Goal: Information Seeking & Learning: Learn about a topic

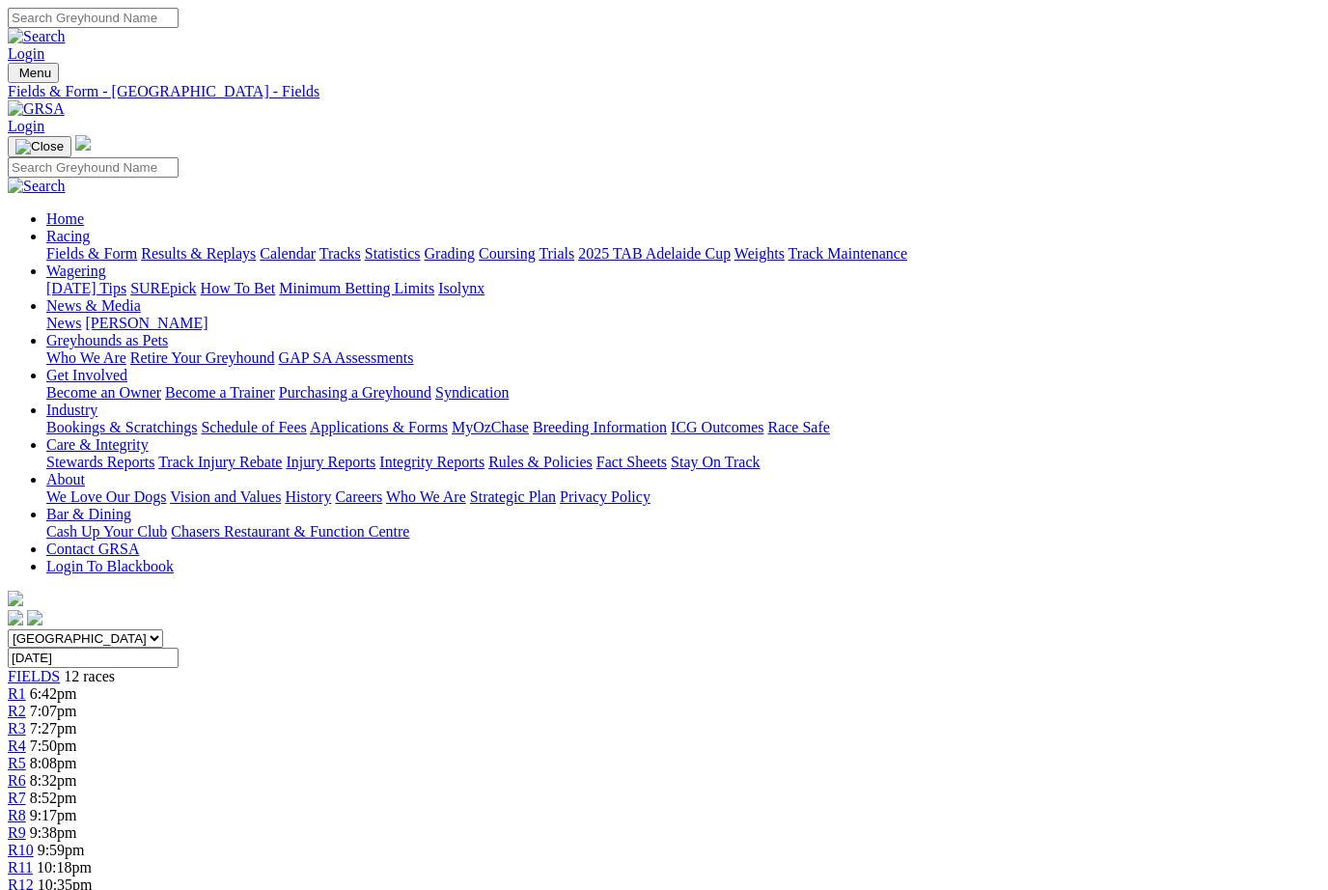
click at [69, 245] on link "Fields & Form" at bounding box center [91, 253] width 91 height 16
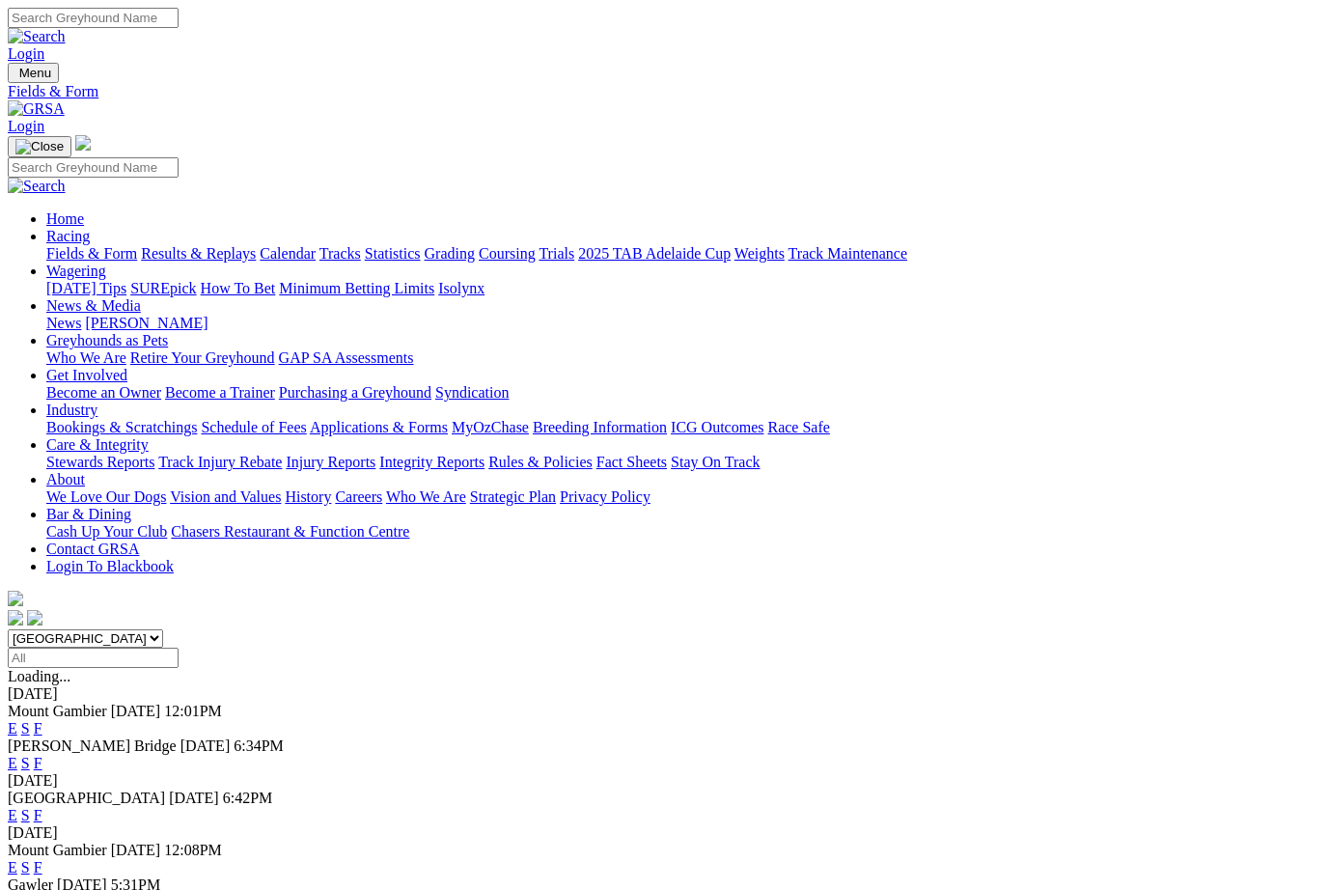
click at [42, 755] on link "F" at bounding box center [38, 763] width 9 height 16
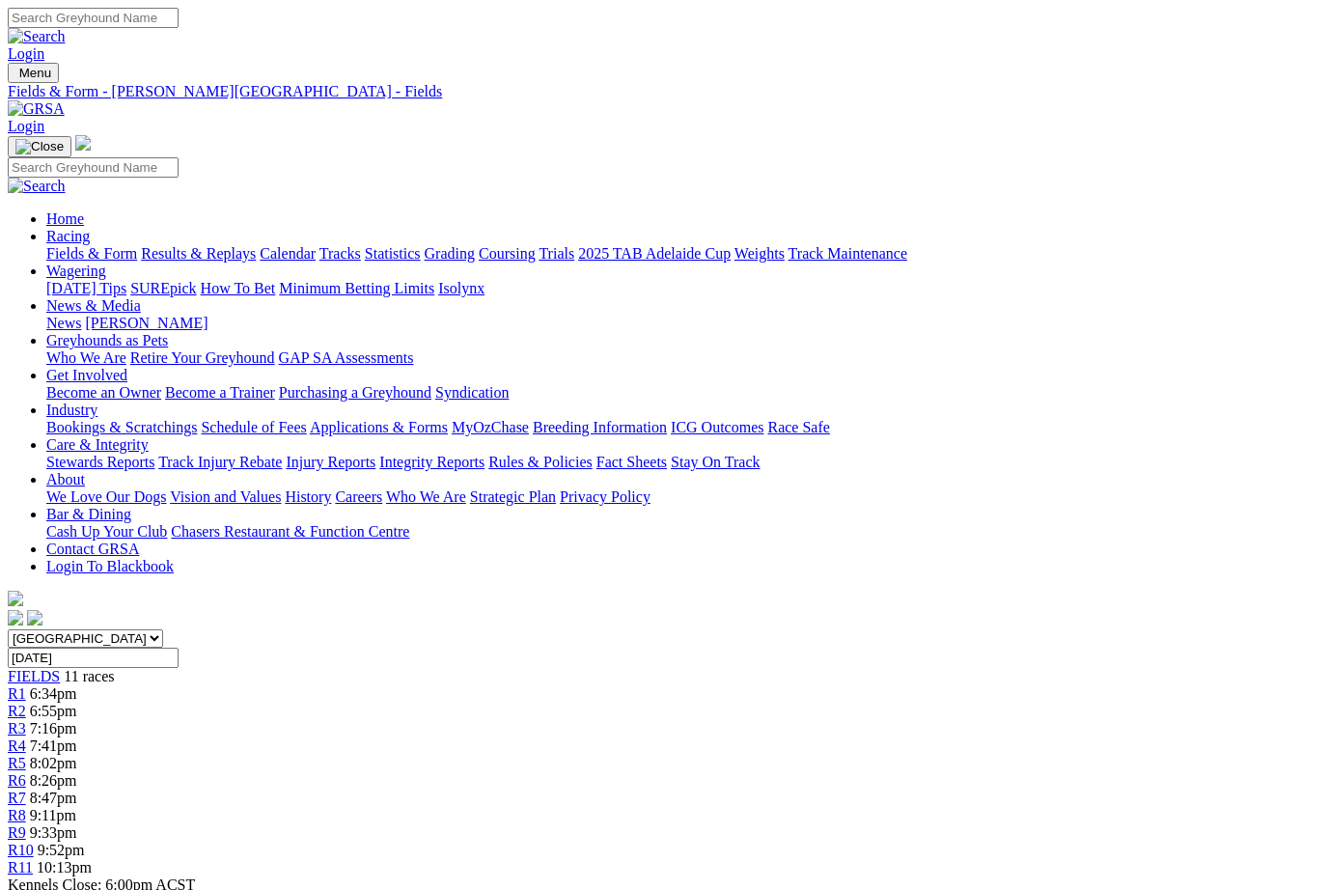
click at [163, 629] on select "South Australia New South Wales Northern Territory Queensland Tasmania Victoria…" at bounding box center [85, 638] width 155 height 18
select select "VIC"
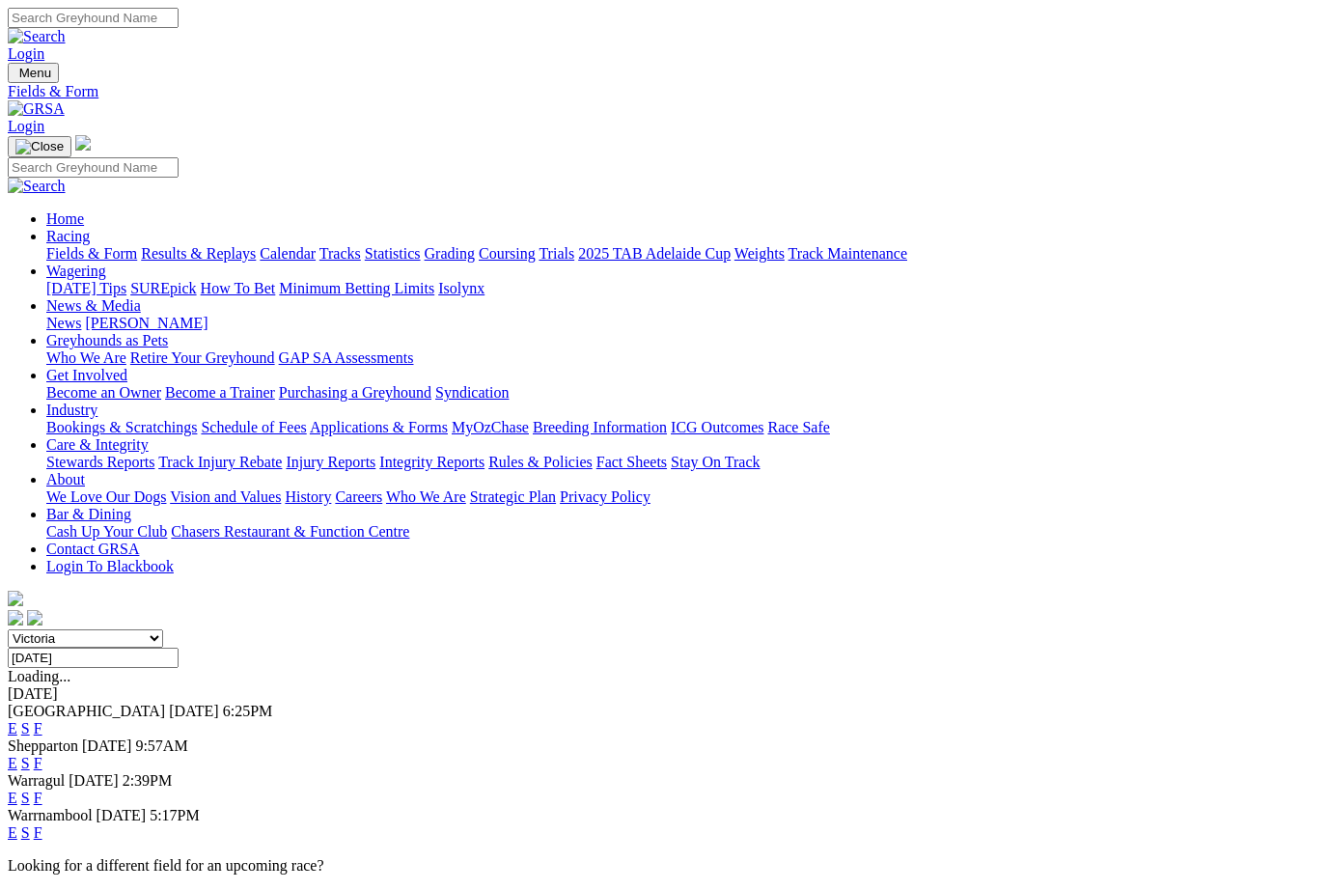
click at [179, 648] on input "Thursday, 9 Oct 2025" at bounding box center [93, 658] width 171 height 20
type input "Saturday, 11 Oct 2025"
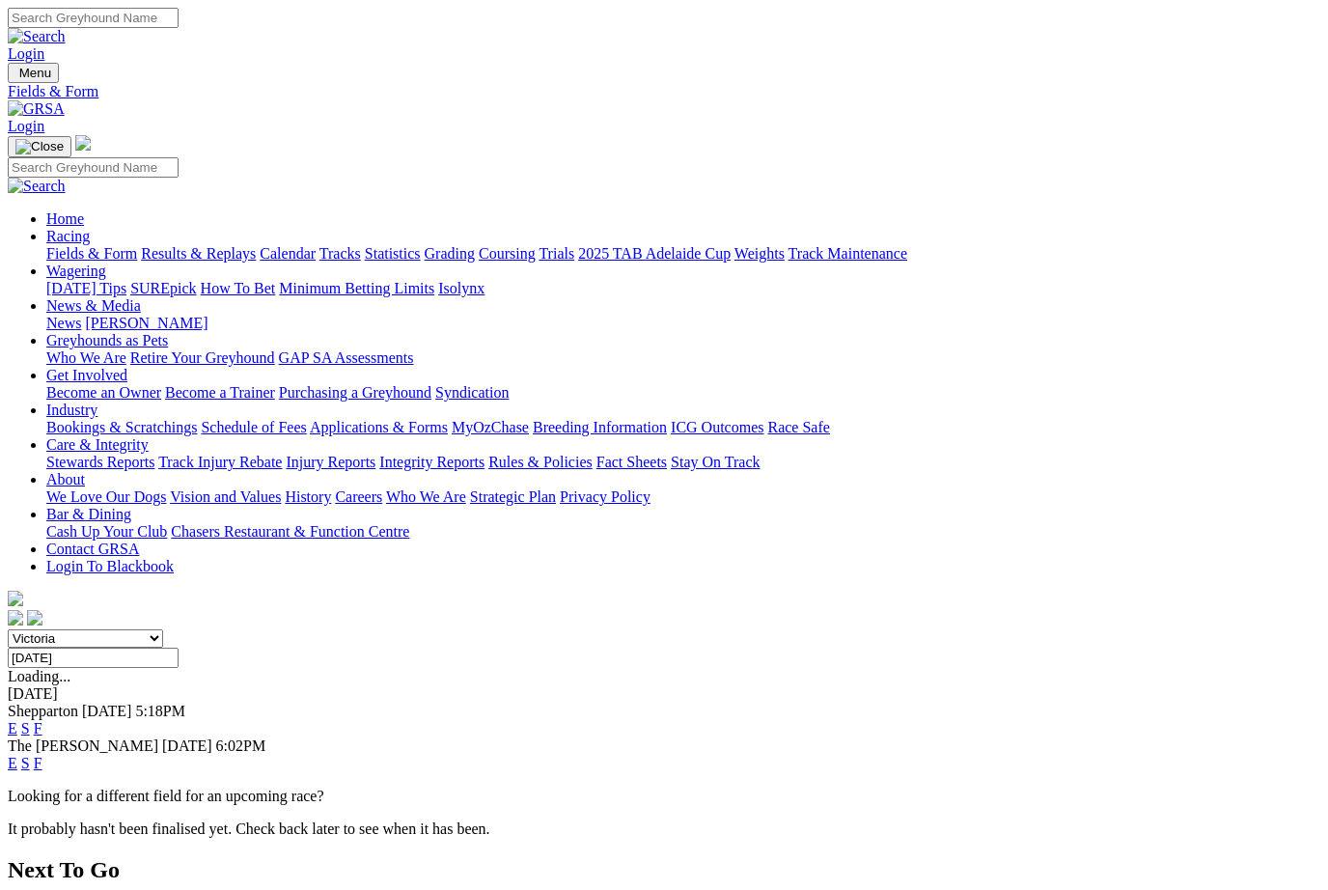
click at [42, 755] on link "F" at bounding box center [38, 763] width 9 height 16
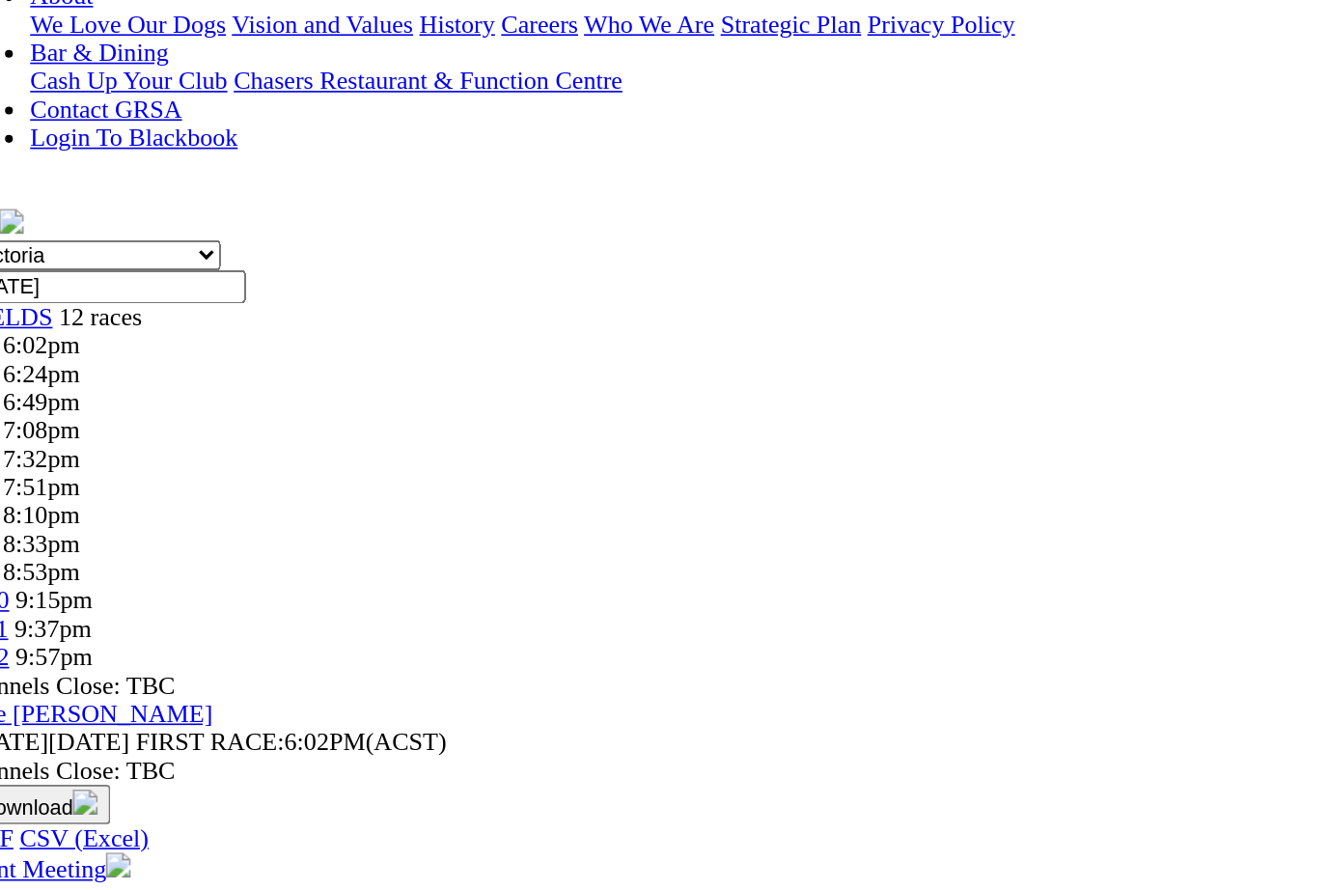
scroll to position [451, 0]
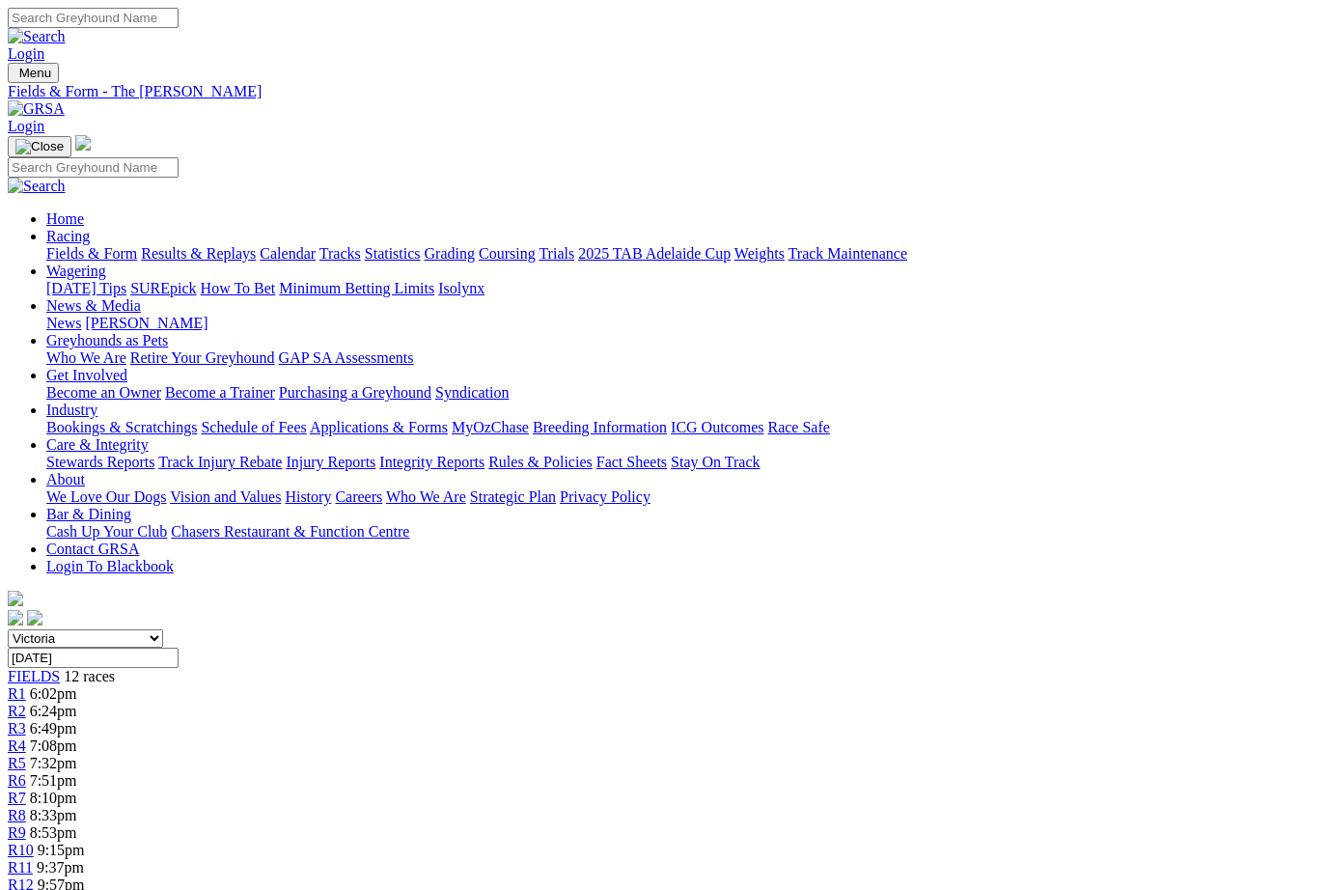
scroll to position [452, 40]
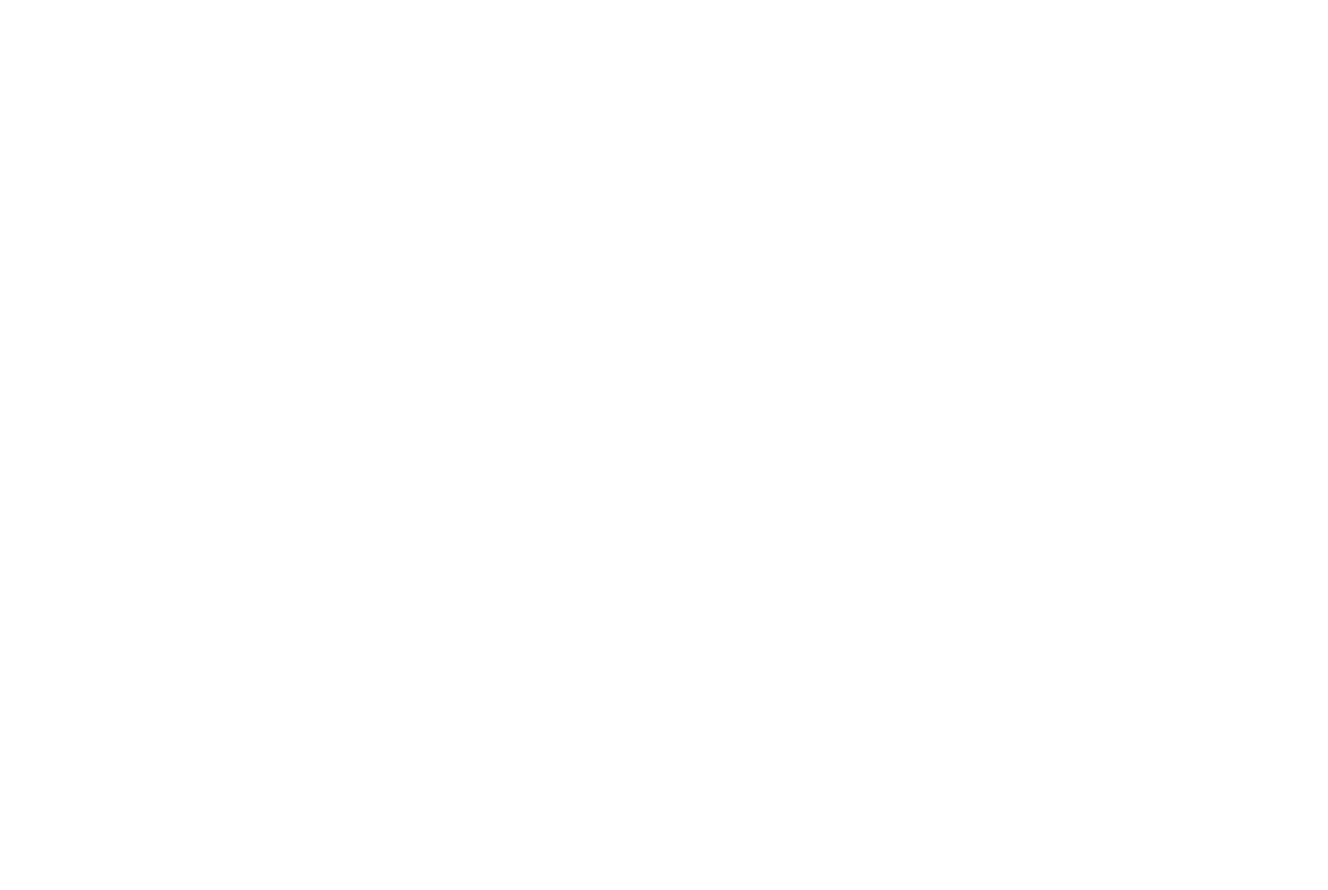
scroll to position [1621, 52]
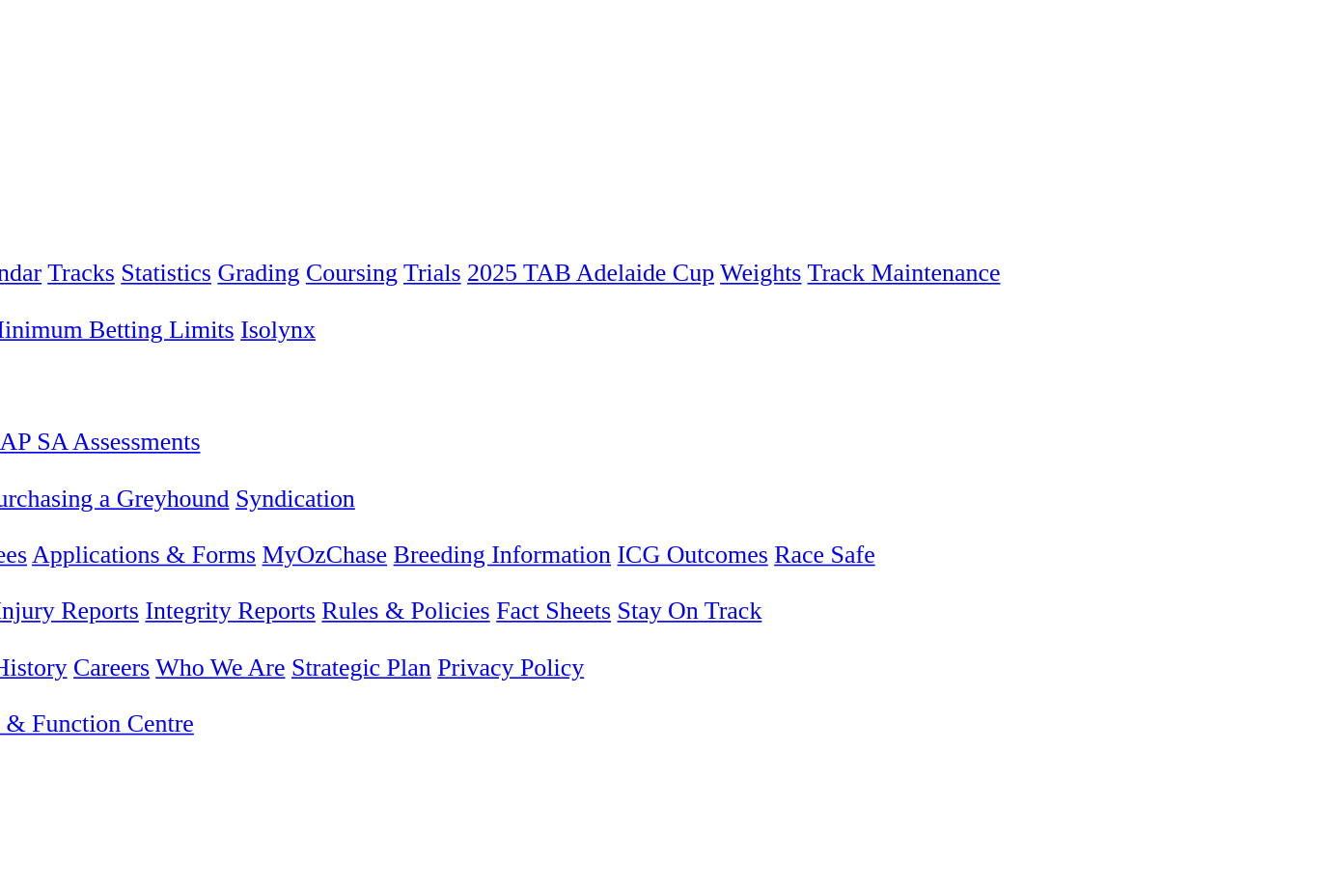
scroll to position [0, 52]
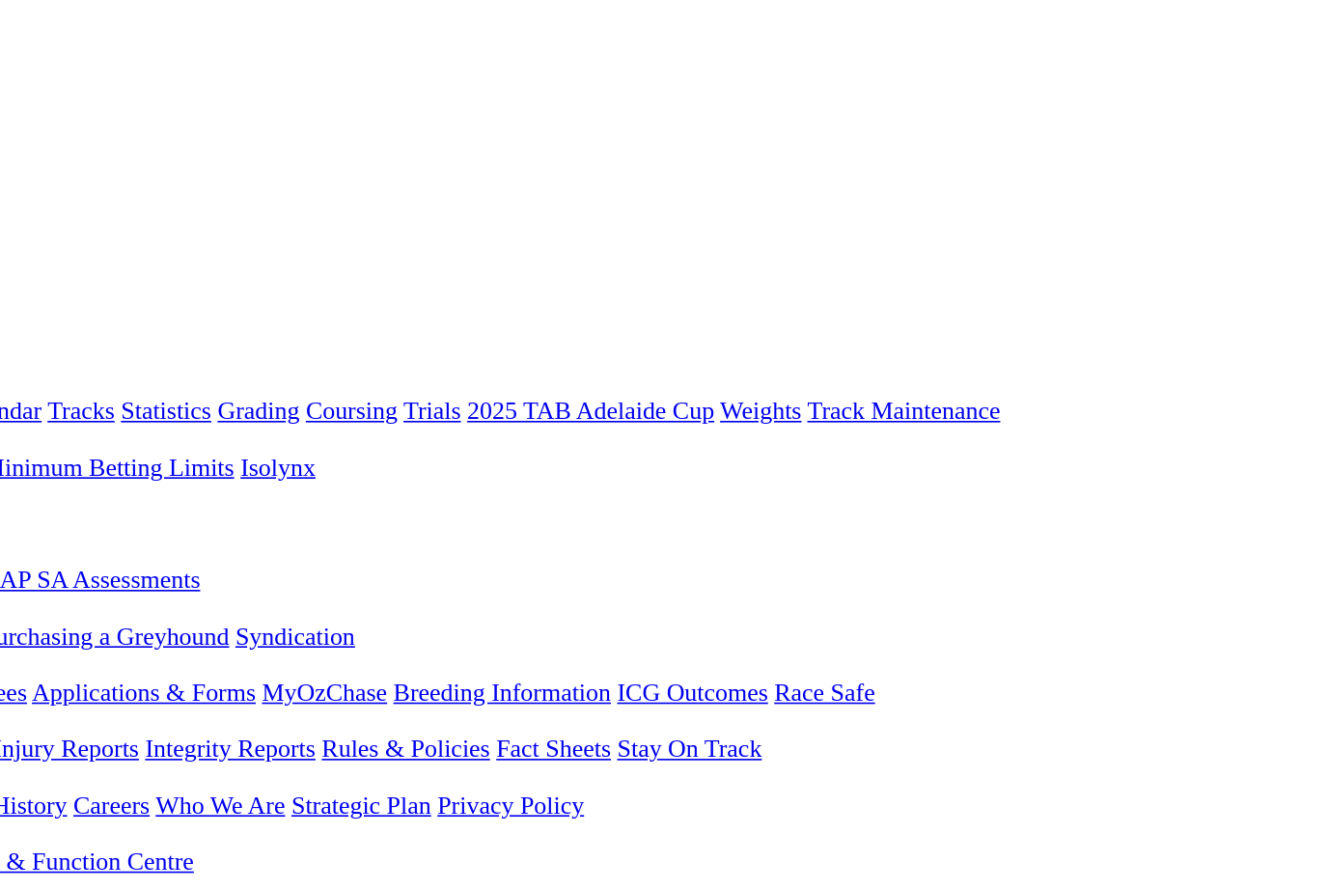
click at [97, 401] on link "Industry" at bounding box center [71, 409] width 51 height 16
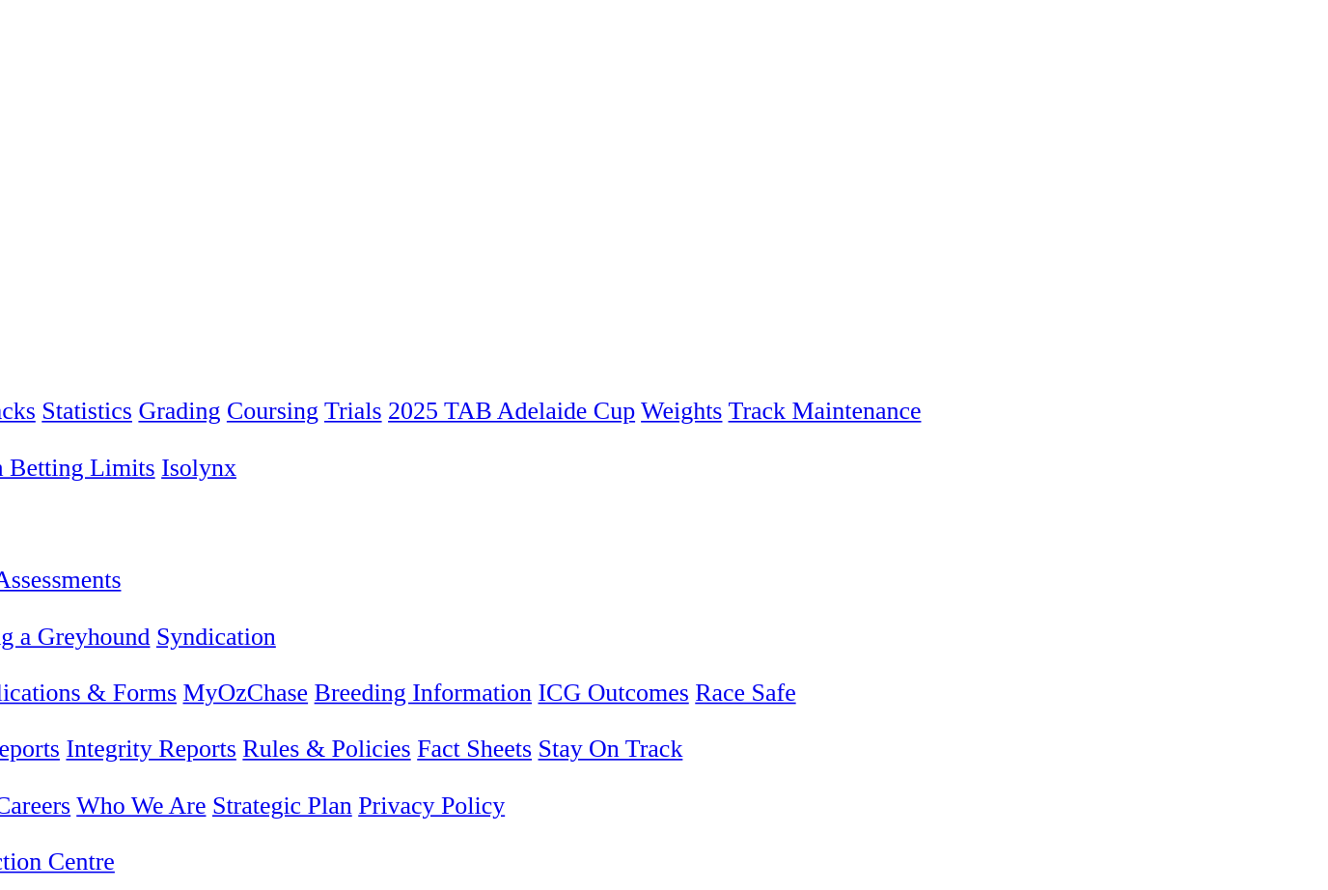
click at [149, 436] on link "Care & Integrity" at bounding box center [97, 444] width 102 height 16
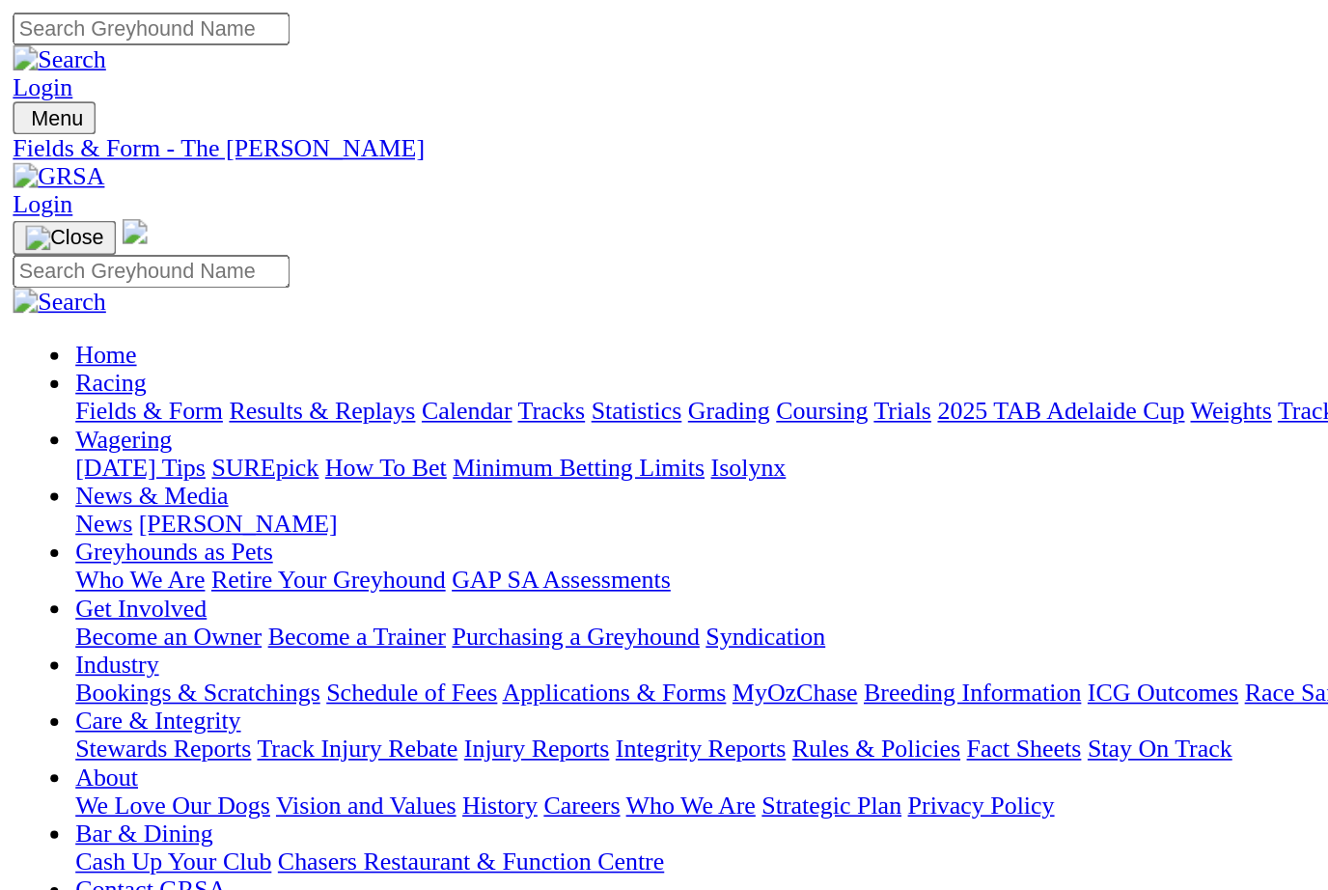
scroll to position [0, 0]
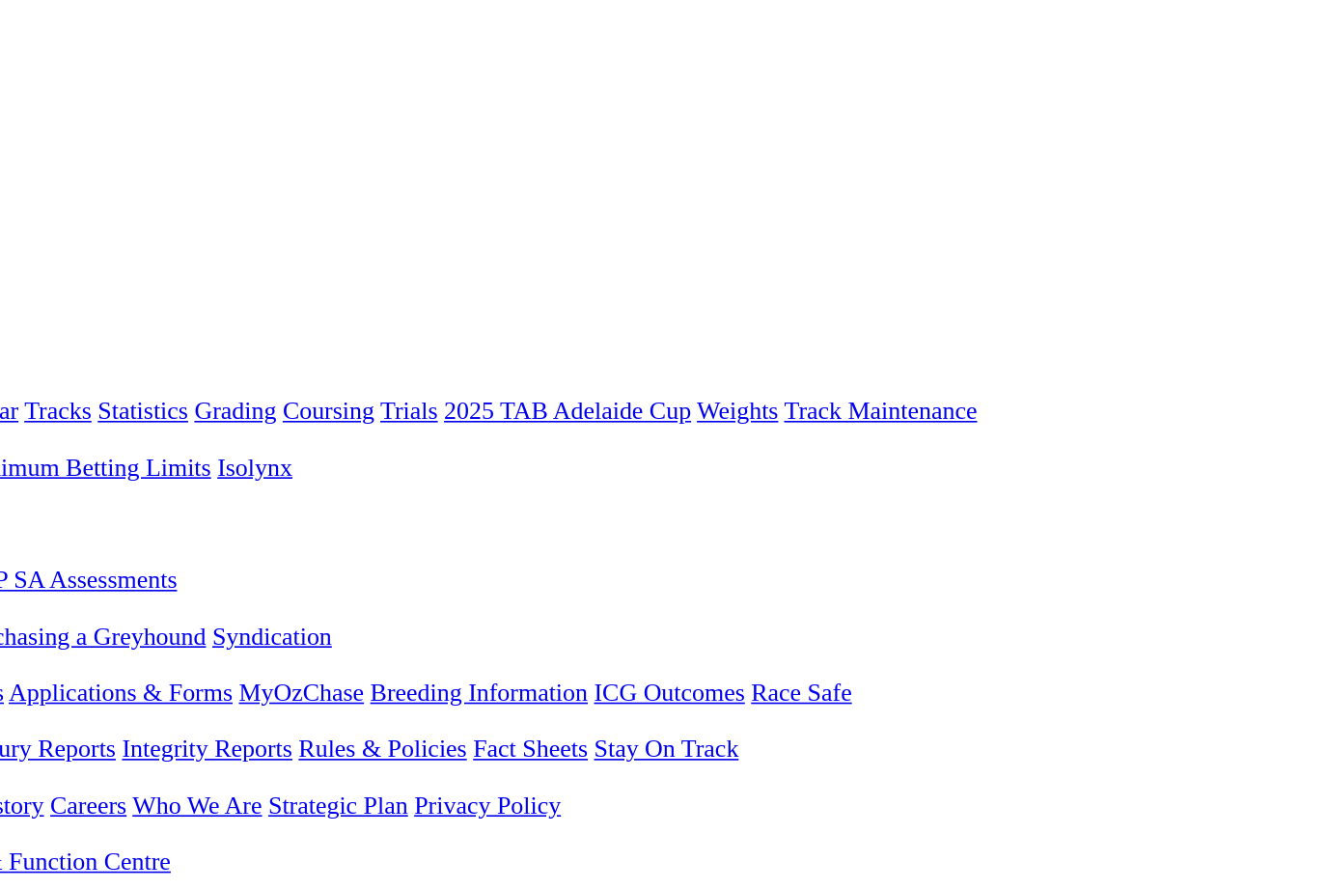
click at [395, 454] on link "Integrity Reports" at bounding box center [431, 462] width 105 height 16
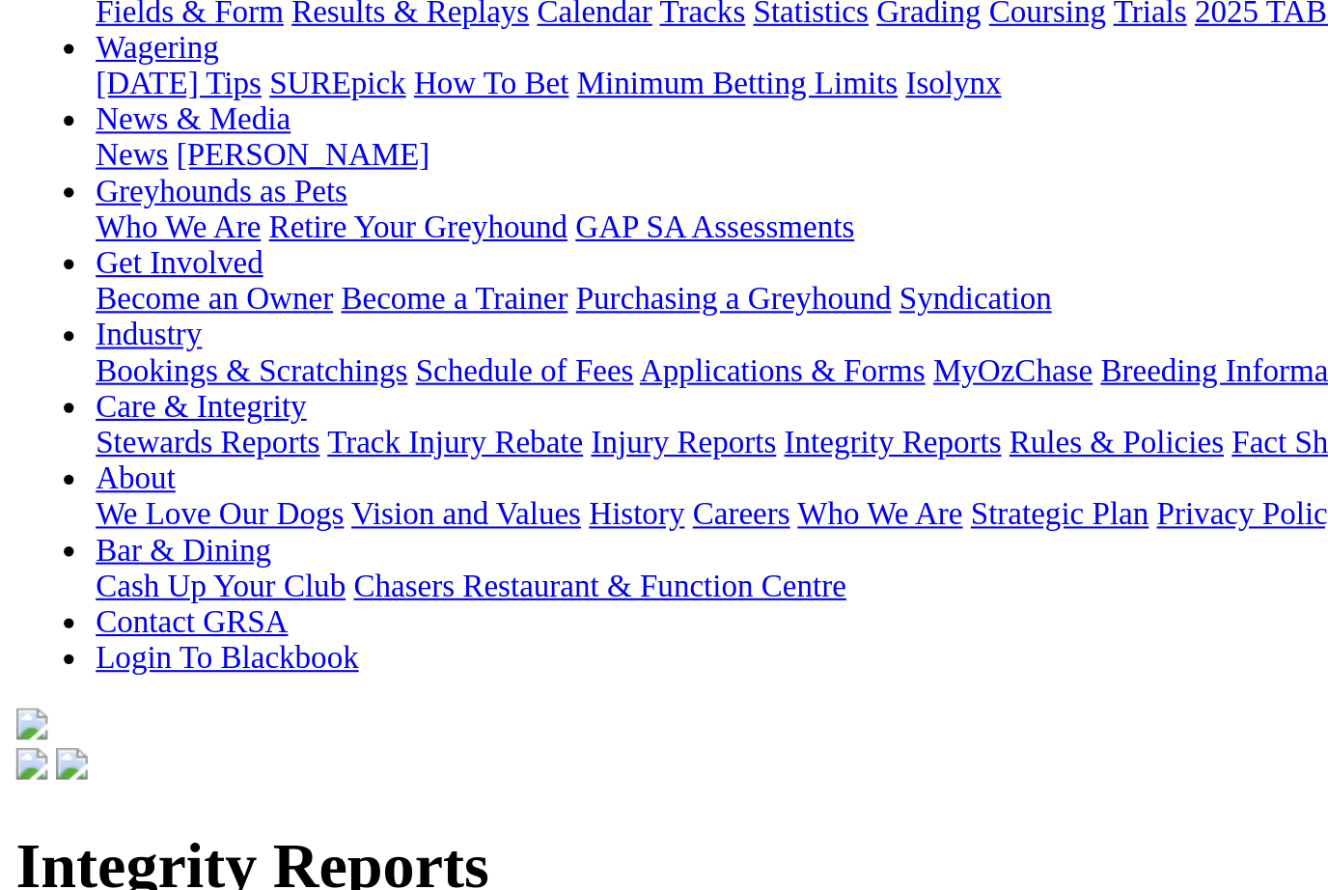
click at [83, 759] on link "Stewards Inquiries" at bounding box center [66, 767] width 116 height 16
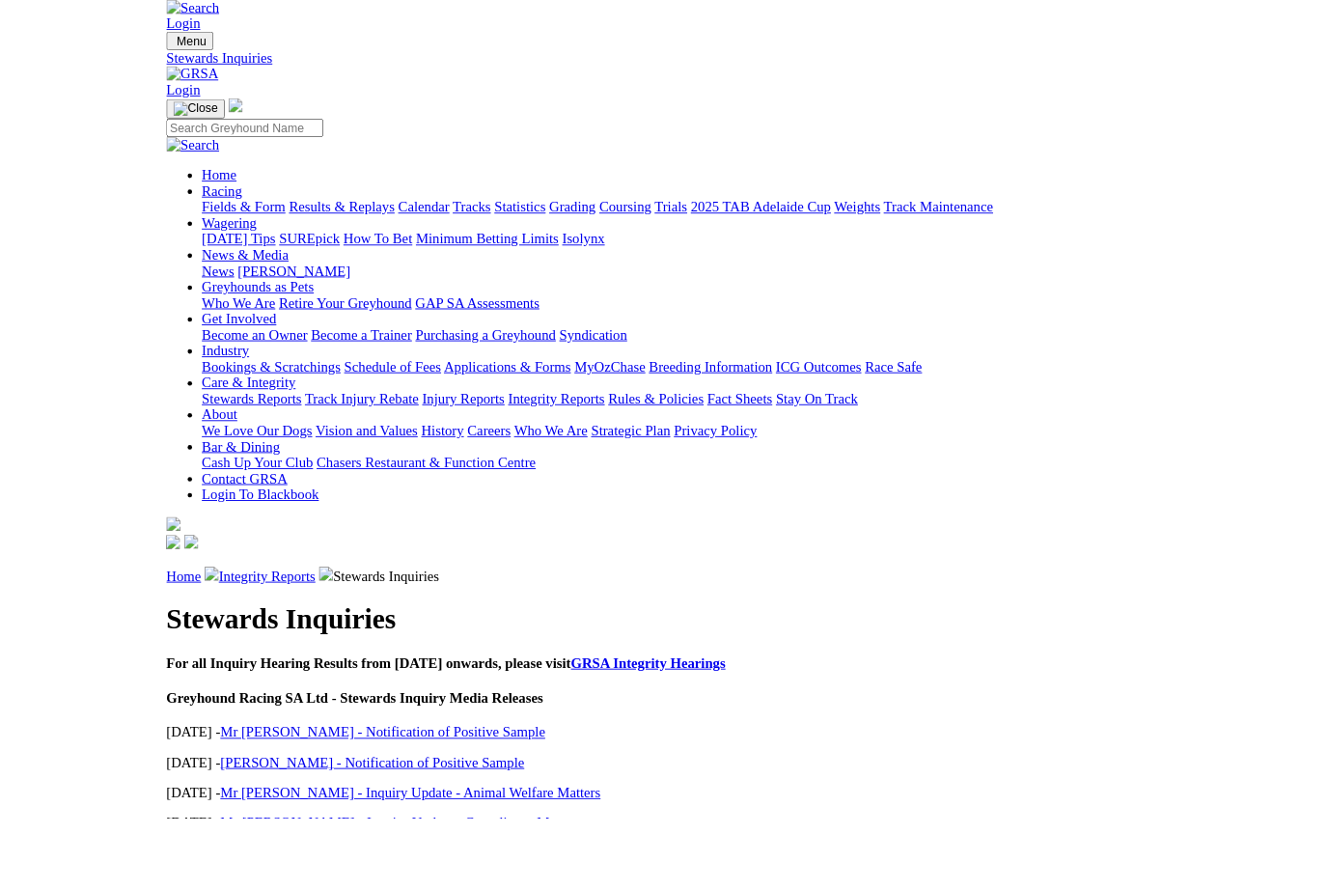
scroll to position [80, 0]
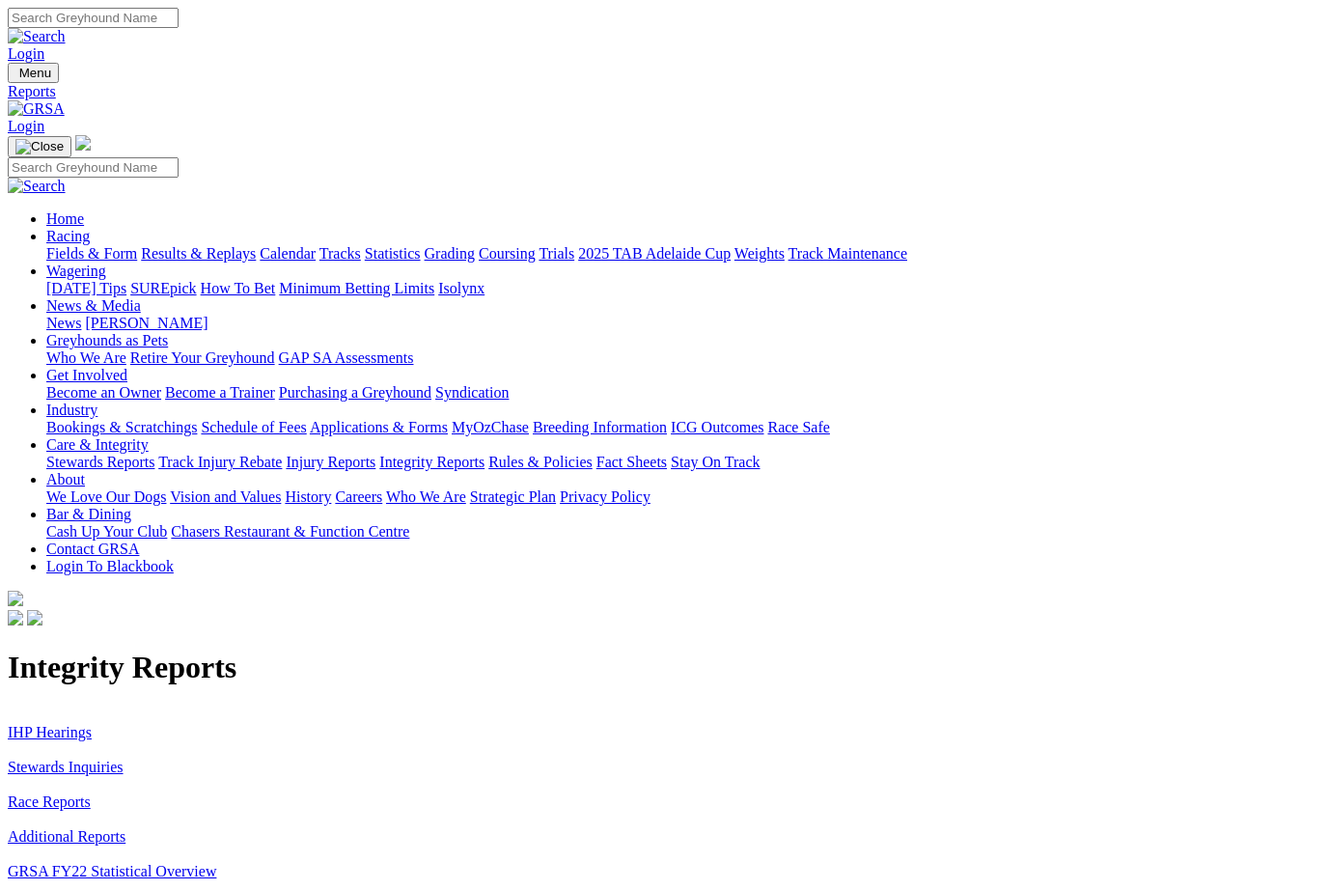
scroll to position [279, 0]
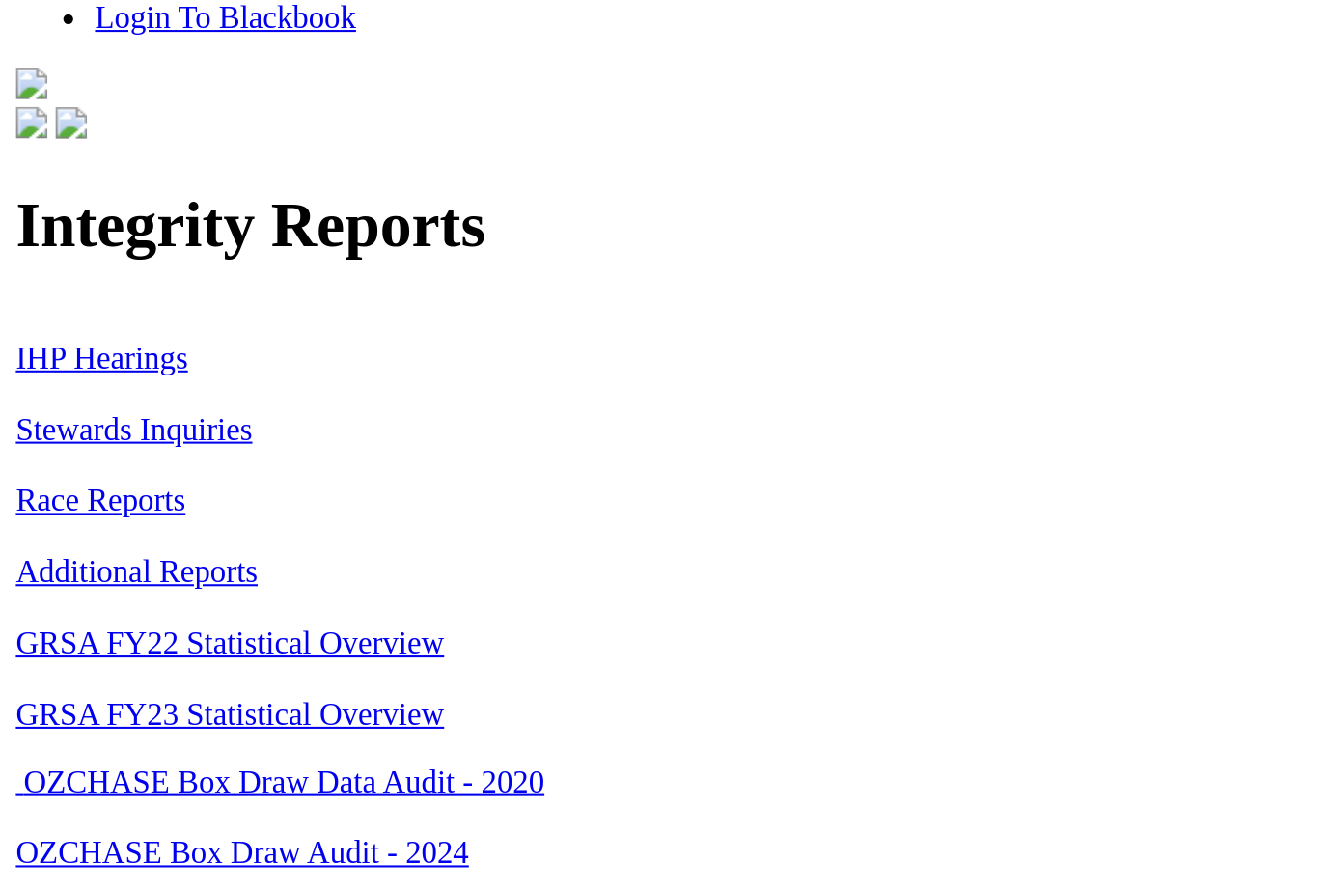
click at [88, 445] on link "IHP Hearings" at bounding box center [50, 453] width 84 height 16
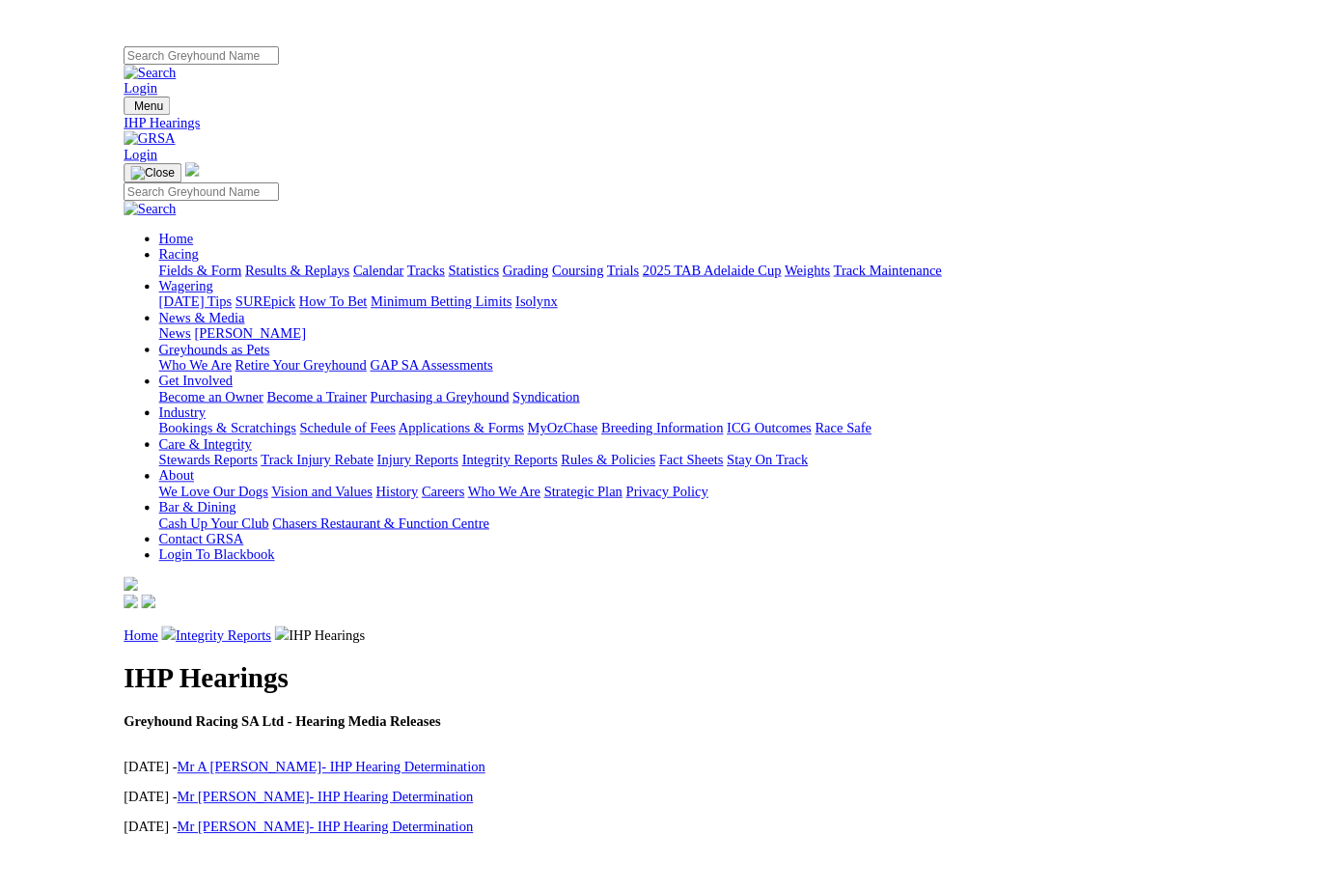
scroll to position [31, 2]
